Goal: Ask a question

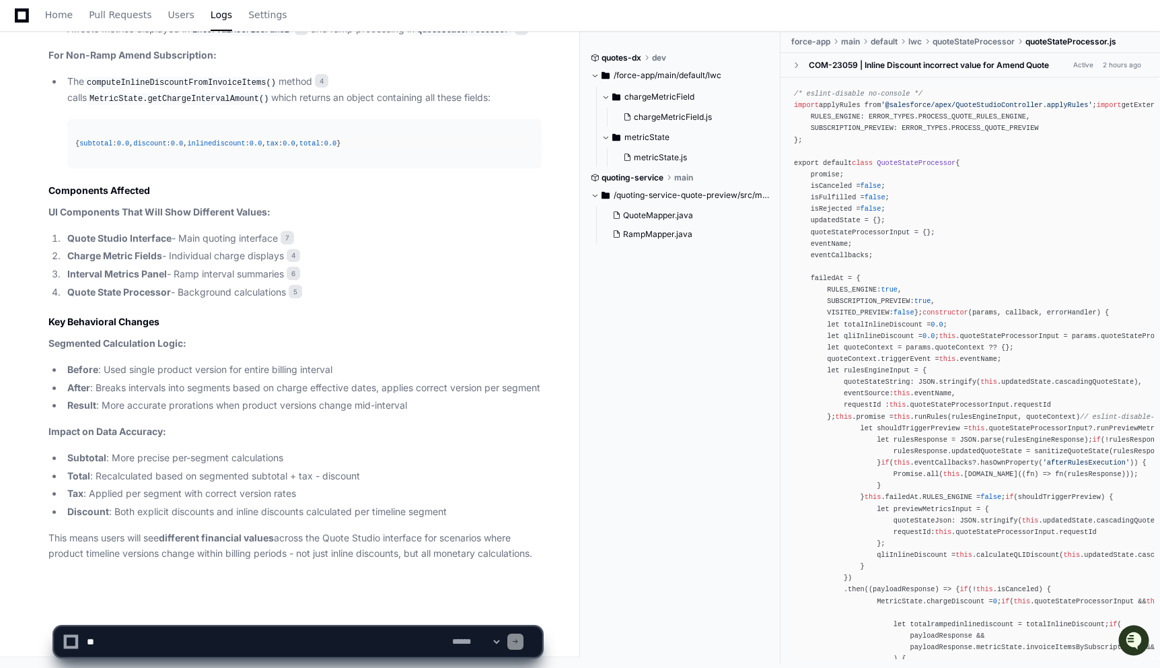
scroll to position [2482, 0]
click at [166, 647] on textarea at bounding box center [266, 641] width 365 height 30
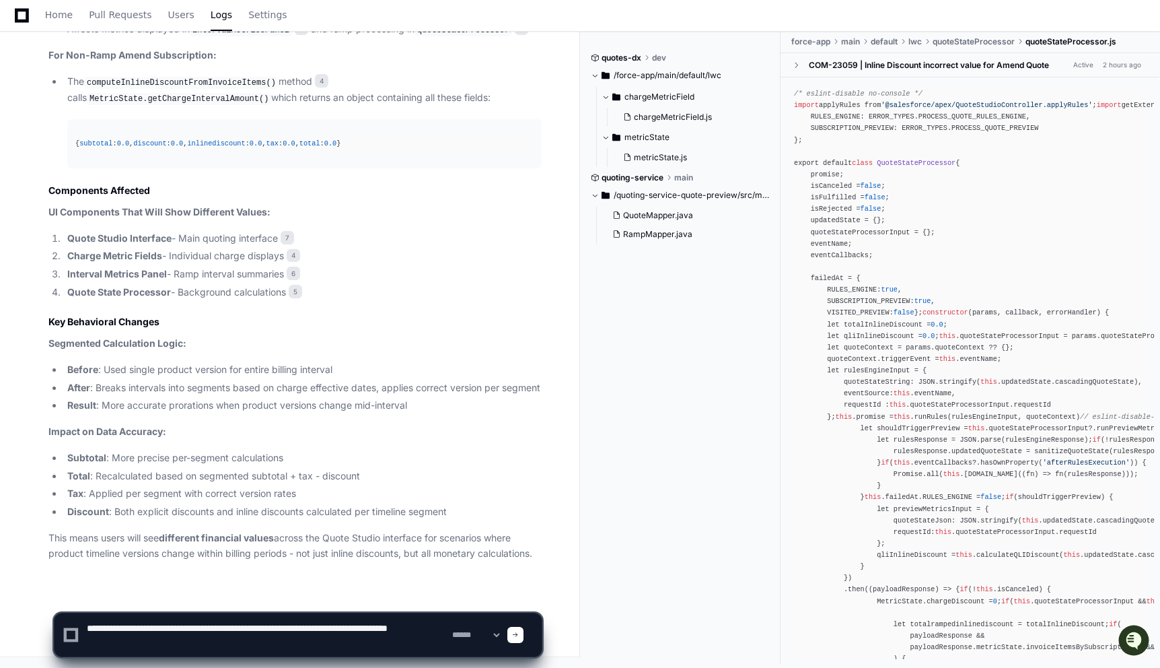
type textarea "**********"
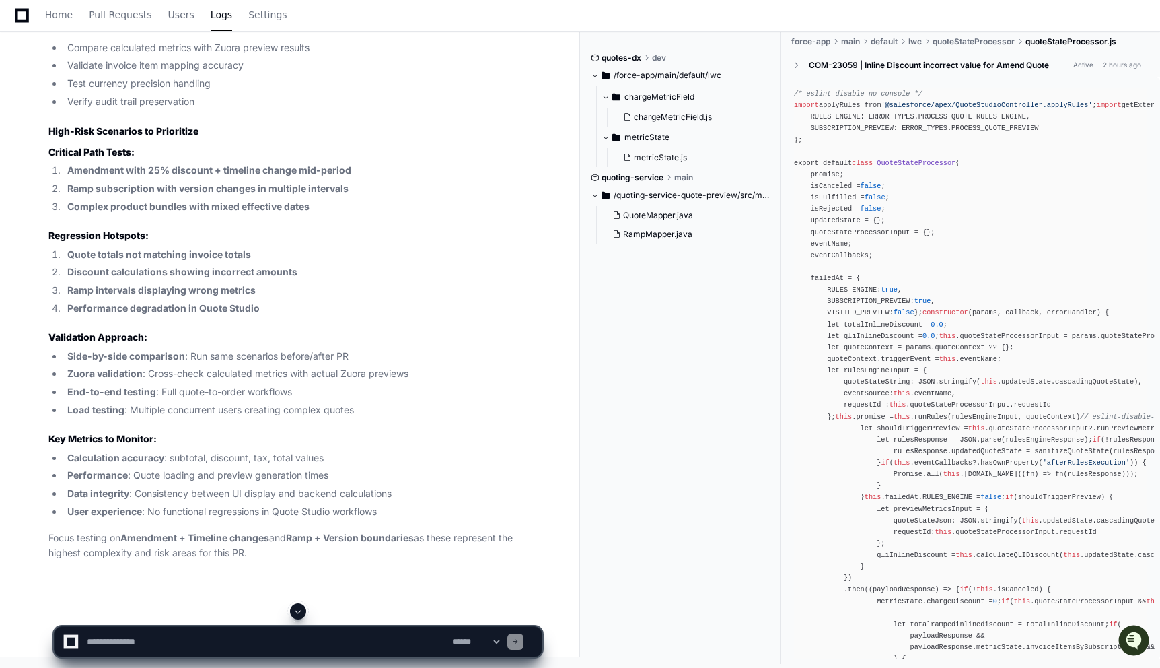
scroll to position [4782, 0]
click at [210, 639] on textarea at bounding box center [266, 641] width 365 height 30
type textarea "**********"
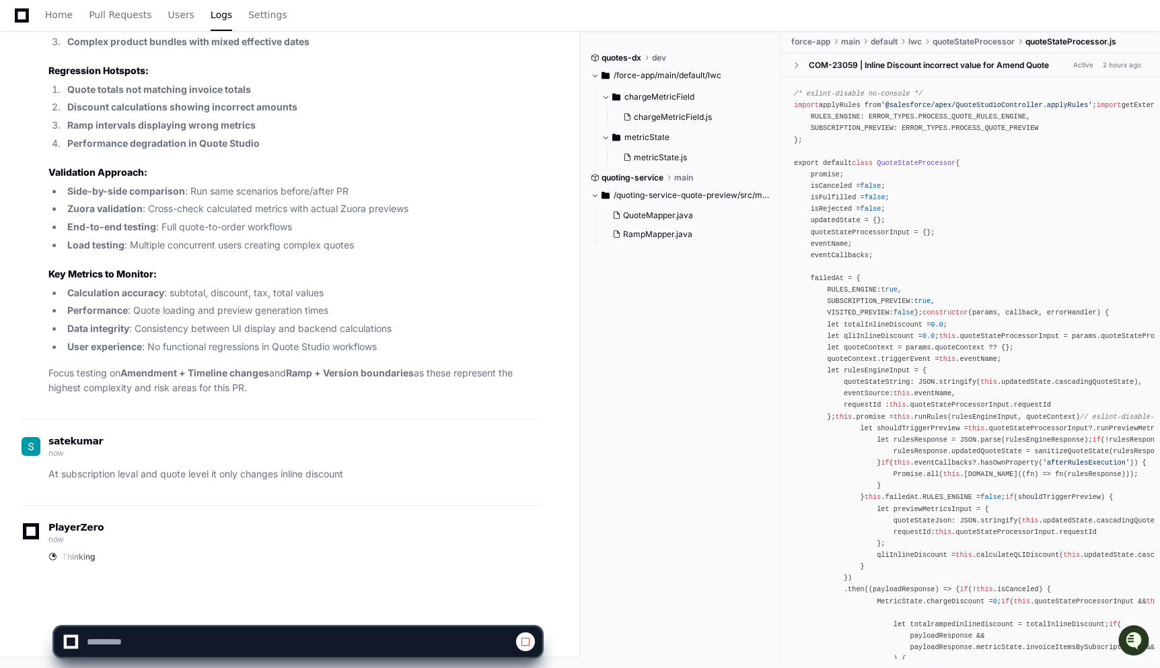
scroll to position [4947, 0]
click at [266, 472] on p "At subscription leval and quote level it only changes inline discount" at bounding box center [294, 473] width 493 height 15
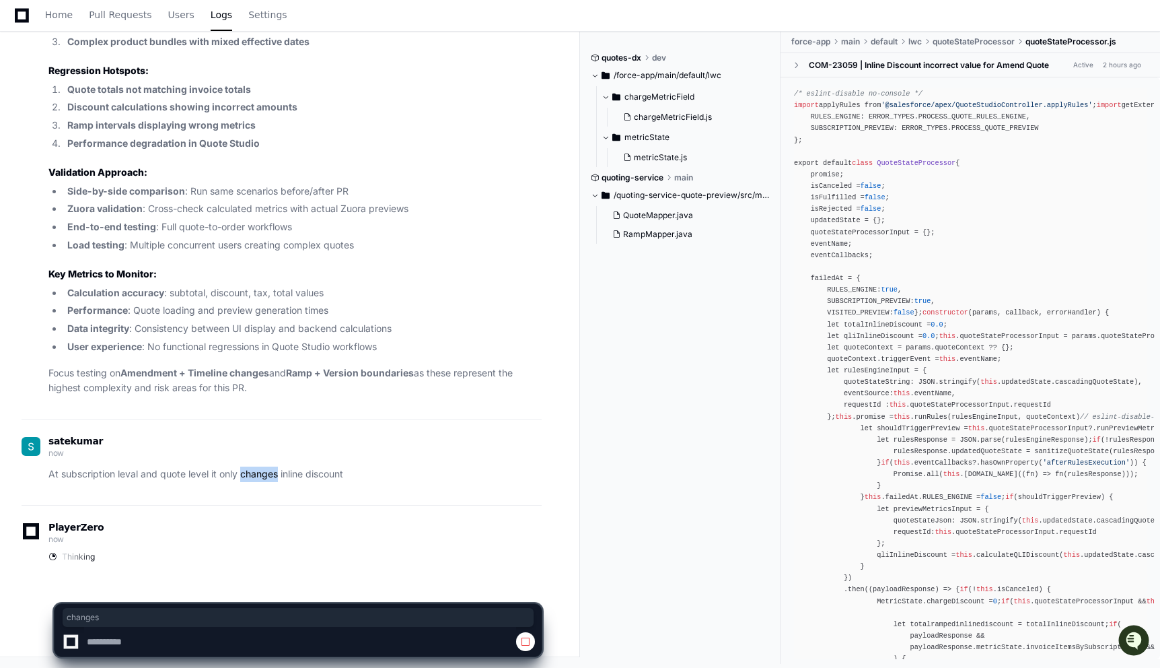
click at [266, 472] on p "At subscription leval and quote level it only changes inline discount" at bounding box center [294, 473] width 493 height 15
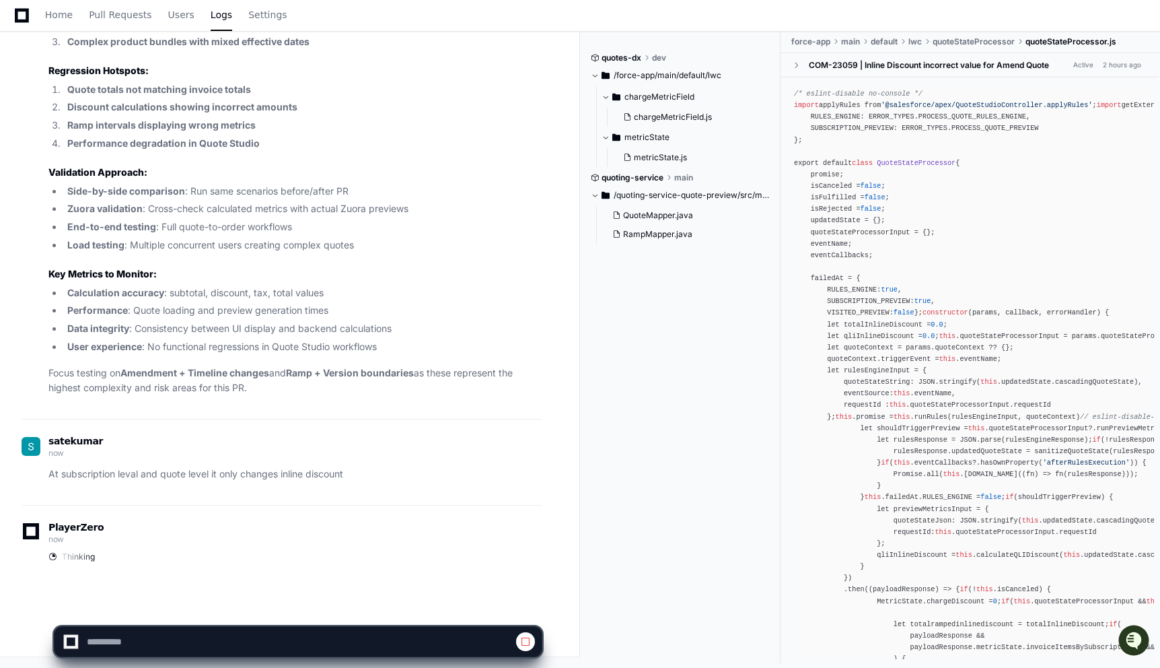
click at [336, 469] on p "At subscription leval and quote level it only changes inline discount" at bounding box center [294, 473] width 493 height 15
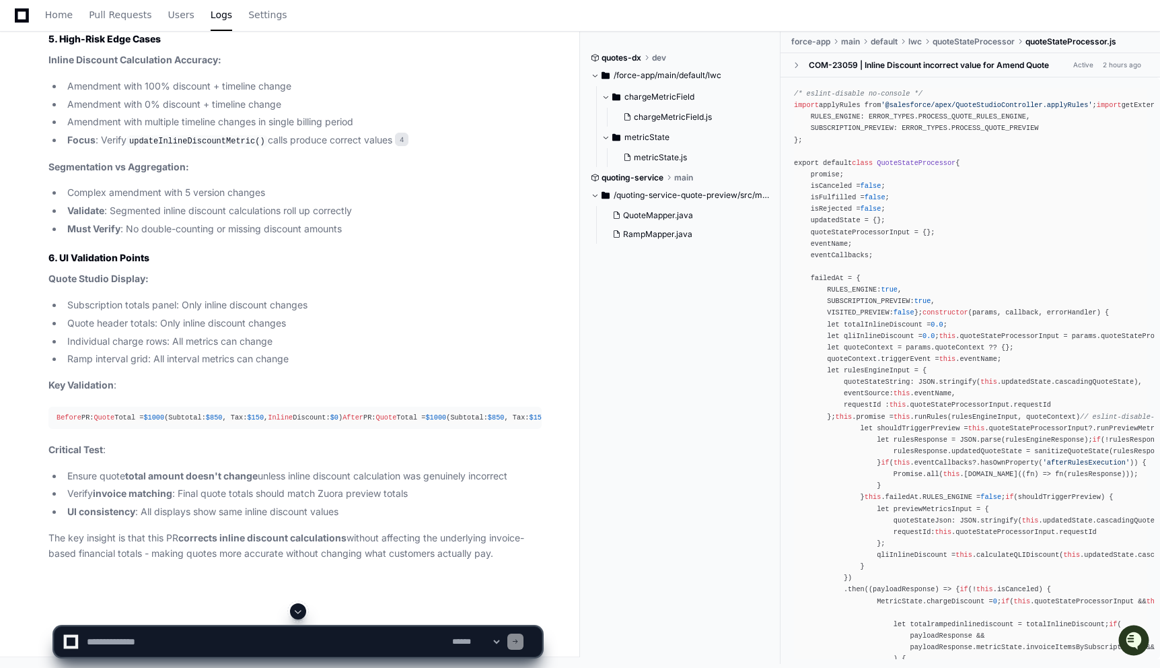
scroll to position [6759, 0]
